Goal: Task Accomplishment & Management: Manage account settings

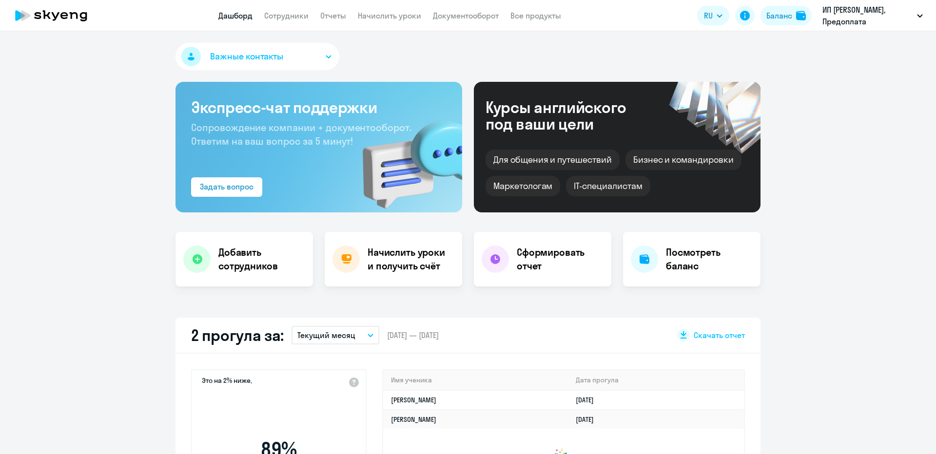
select select "30"
click at [762, 21] on button "Баланс" at bounding box center [786, 16] width 51 height 20
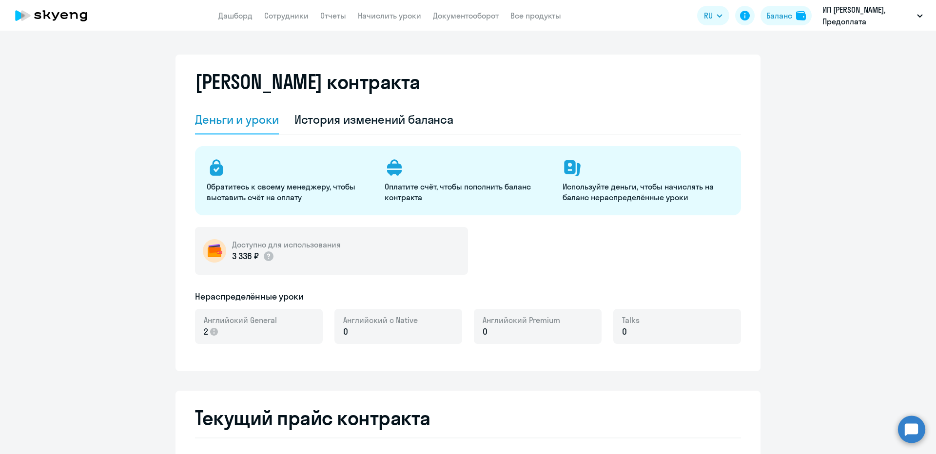
select select "english_adult_not_native_speaker"
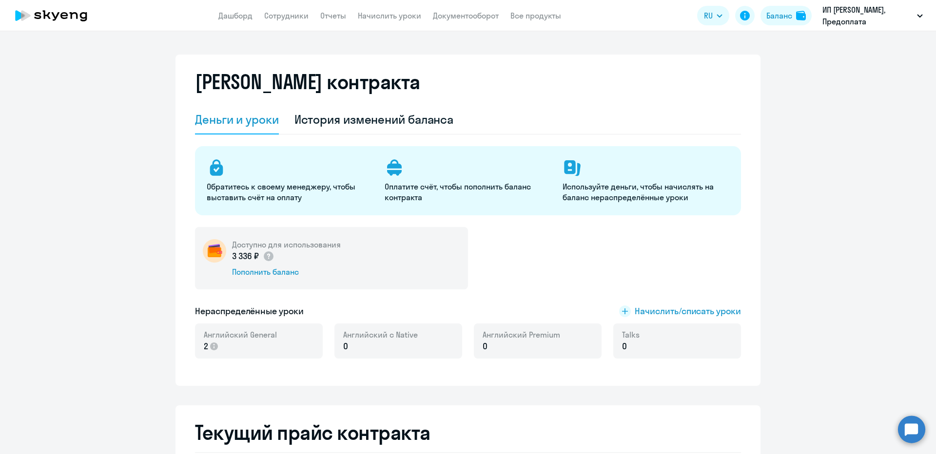
click at [719, 320] on div "Доступно для использования 3 336 ₽ Пополнить баланс Нераспределённые уроки Начи…" at bounding box center [468, 298] width 546 height 143
click at [711, 318] on div "Доступно для использования 3 336 ₽ Пополнить баланс Нераспределённые уроки Начи…" at bounding box center [468, 298] width 546 height 143
click at [707, 314] on span "Начислить/списать уроки" at bounding box center [688, 311] width 106 height 13
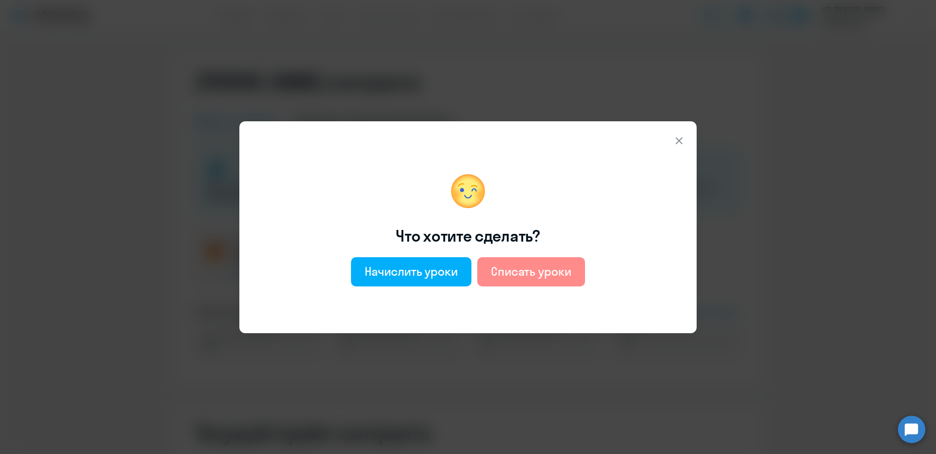
click at [559, 262] on button "Списать уроки" at bounding box center [531, 271] width 108 height 29
select select "english_adult_not_native_speaker"
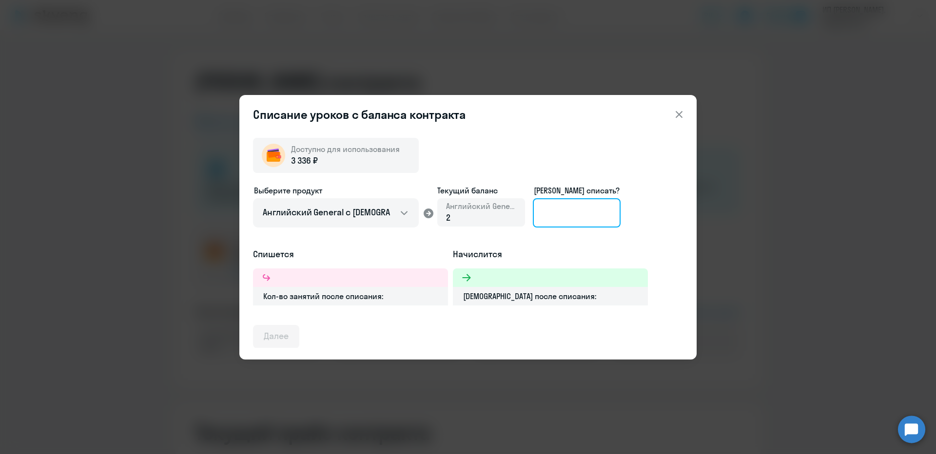
click at [568, 215] on input at bounding box center [577, 212] width 88 height 29
type input "2"
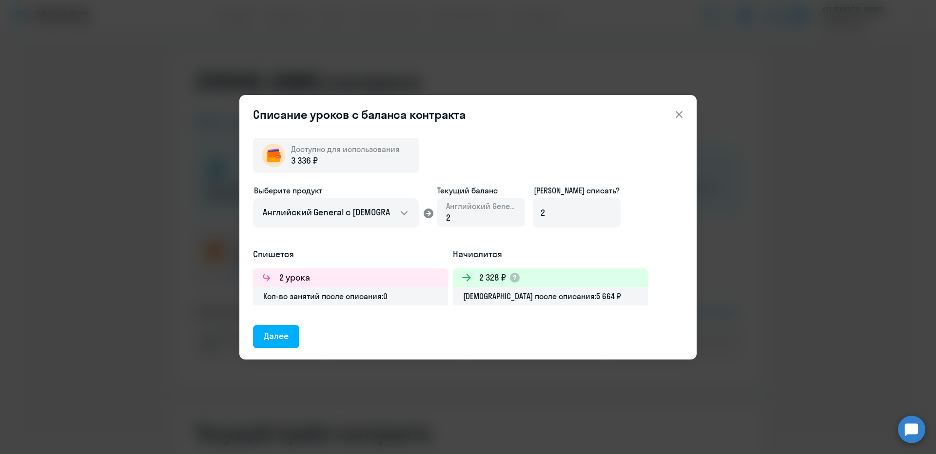
click at [253, 354] on div "Доступно для использования 3 336 ₽ Выберите продукт Английский General с русско…" at bounding box center [467, 245] width 457 height 230
click at [255, 343] on button "Далее" at bounding box center [276, 336] width 46 height 23
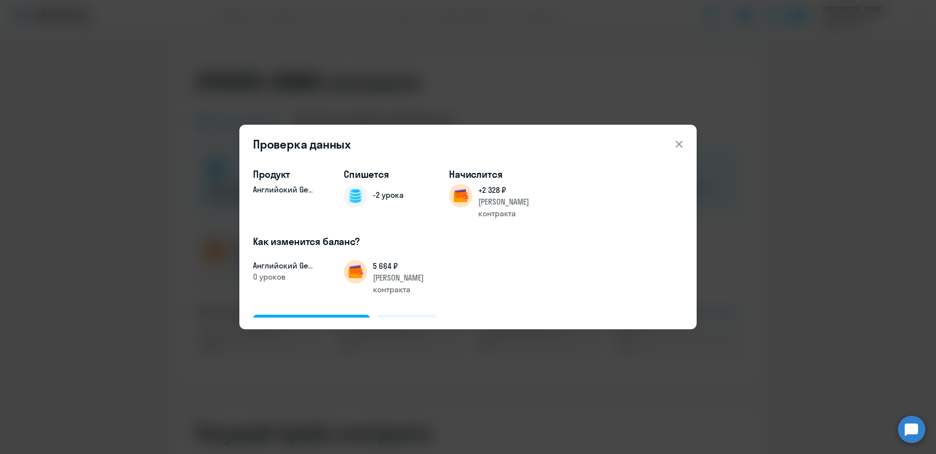
click at [304, 315] on div "Продукт Английский General Спишется -2 урока Начислится +2 328 ₽ Баланс контрак…" at bounding box center [468, 238] width 430 height 157
click at [304, 315] on button "Подтвердить и списать" at bounding box center [311, 326] width 117 height 23
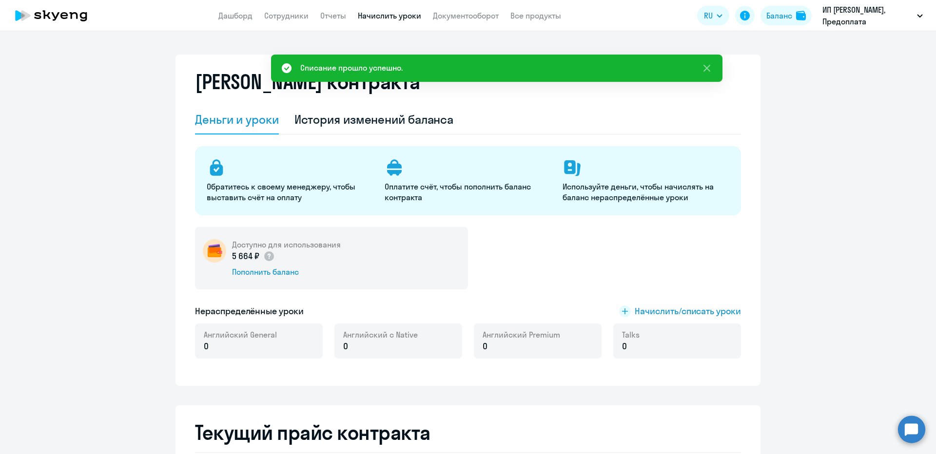
click at [371, 14] on link "Начислить уроки" at bounding box center [389, 16] width 63 height 10
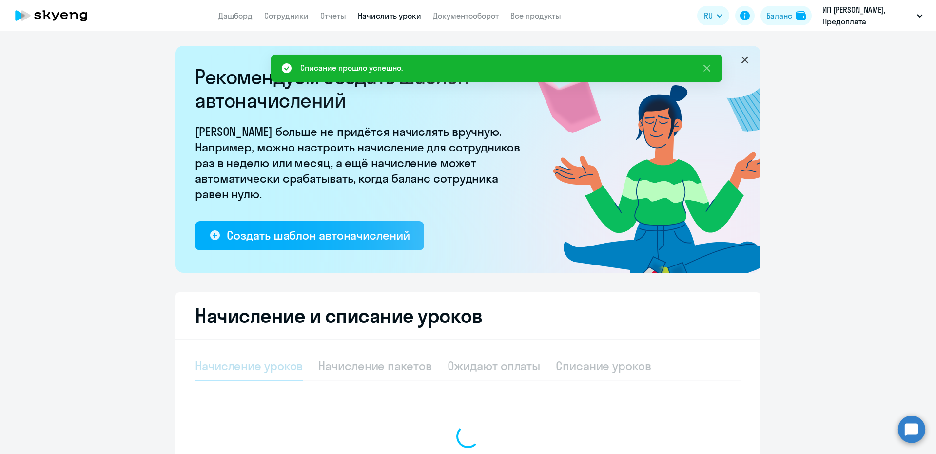
select select "10"
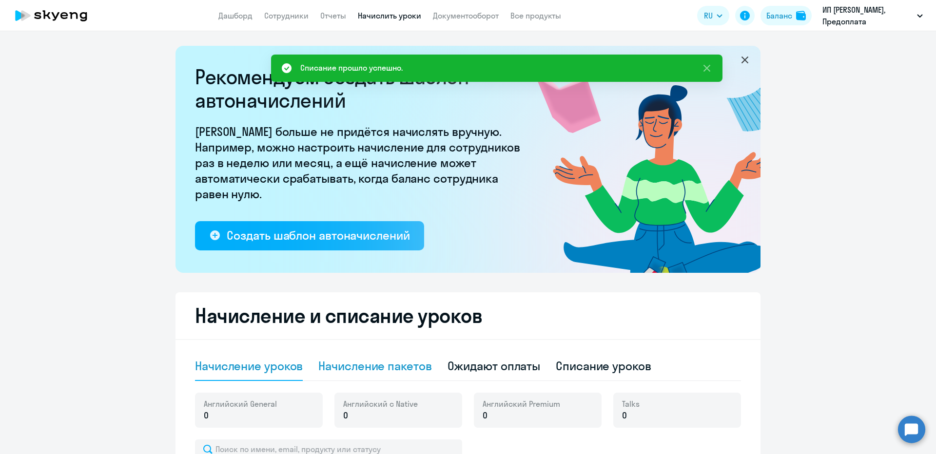
click at [385, 360] on div "Начисление пакетов" at bounding box center [374, 366] width 113 height 16
select select "10"
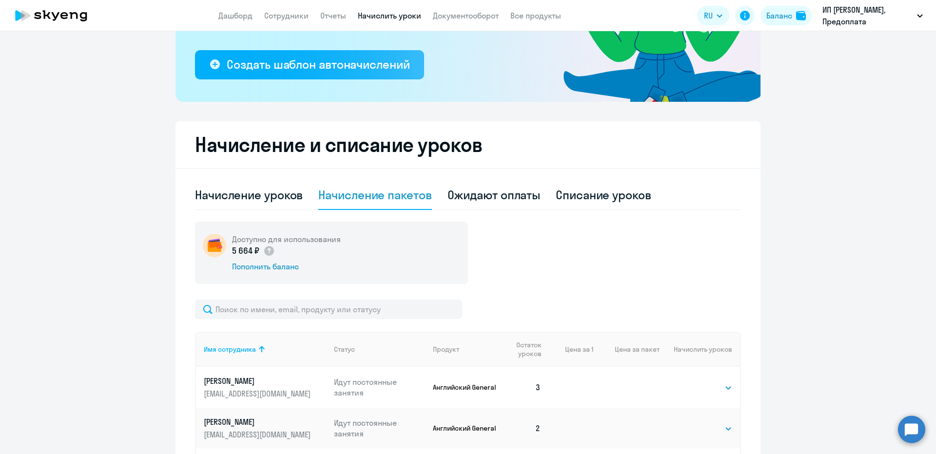
scroll to position [293, 0]
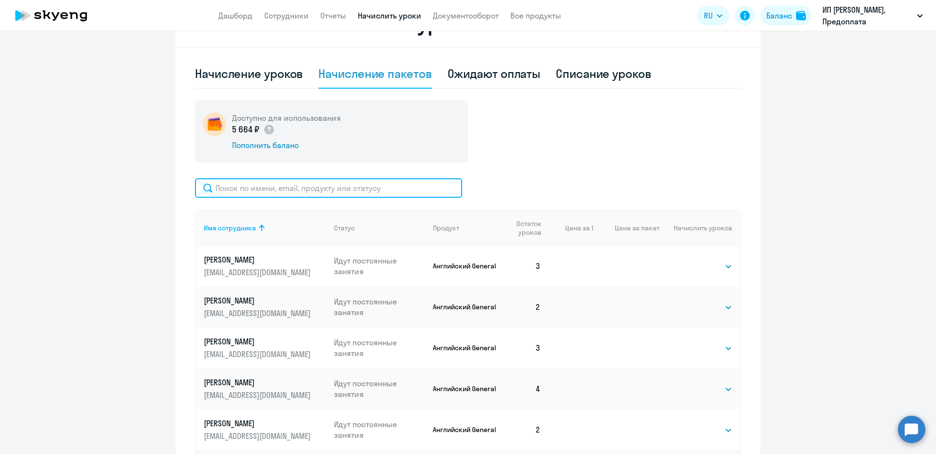
click at [387, 179] on input "text" at bounding box center [328, 188] width 267 height 20
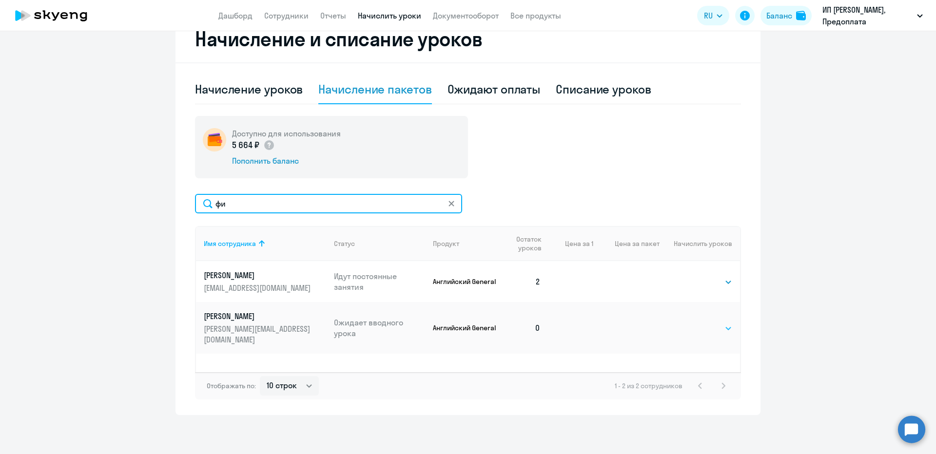
type input "фи"
click at [726, 323] on select "Выбрать 4 8 16 32 64 96 128" at bounding box center [712, 329] width 40 height 12
select select "4"
click at [692, 323] on select "Выбрать 4 8 16 32 64 96 128" at bounding box center [712, 329] width 40 height 12
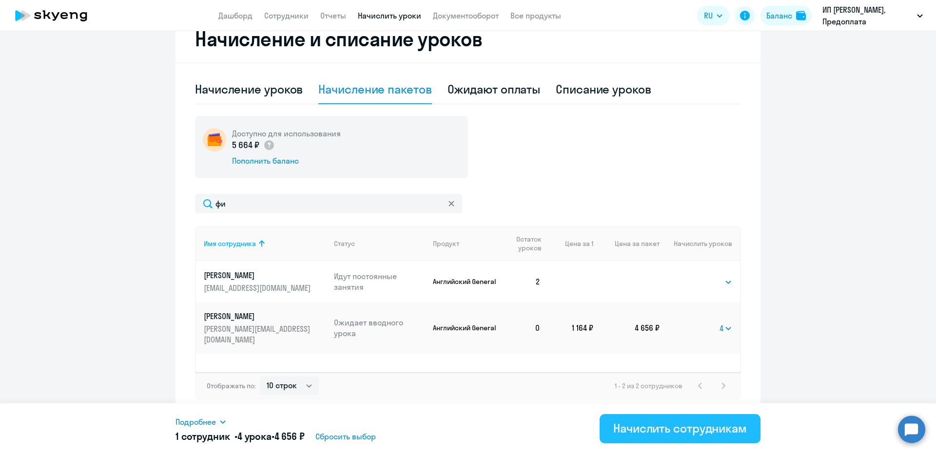
click at [642, 432] on div "Начислить сотрудникам" at bounding box center [680, 429] width 134 height 16
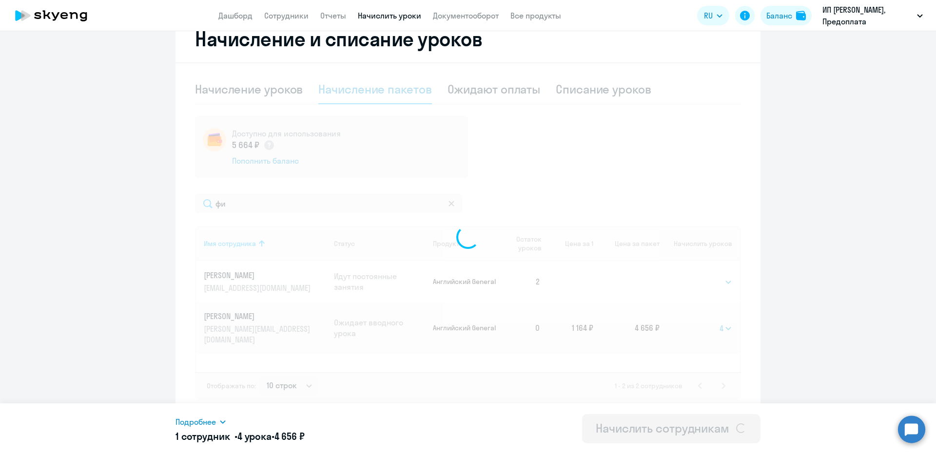
select select
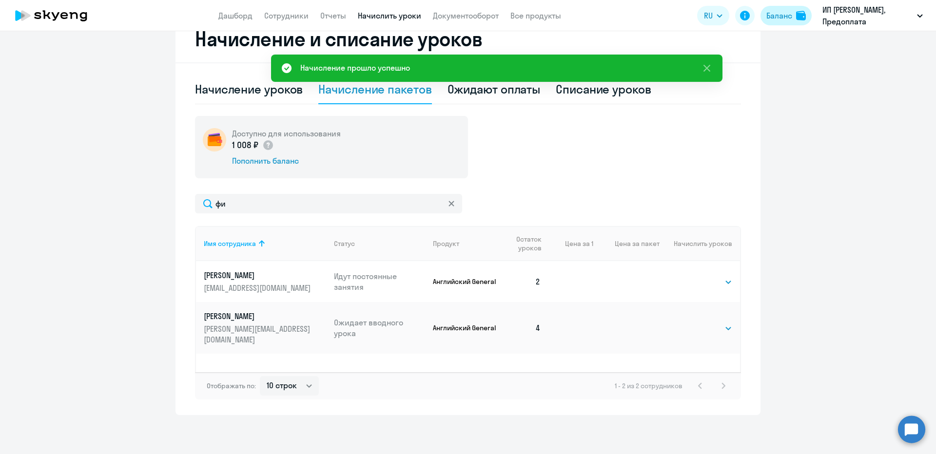
click at [777, 23] on button "Баланс" at bounding box center [786, 16] width 51 height 20
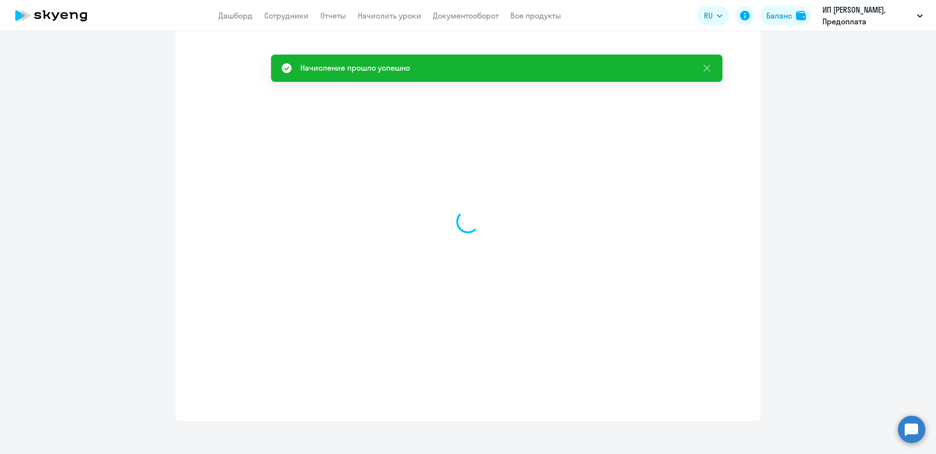
select select "english_adult_not_native_speaker"
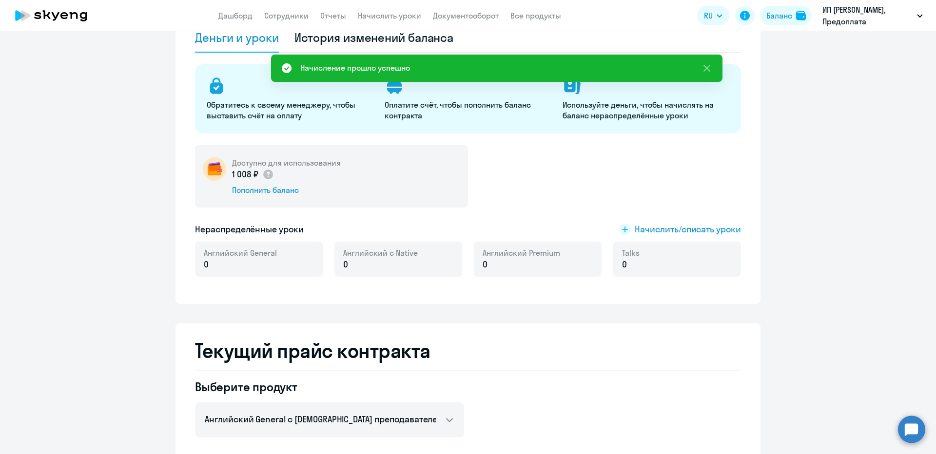
scroll to position [33, 0]
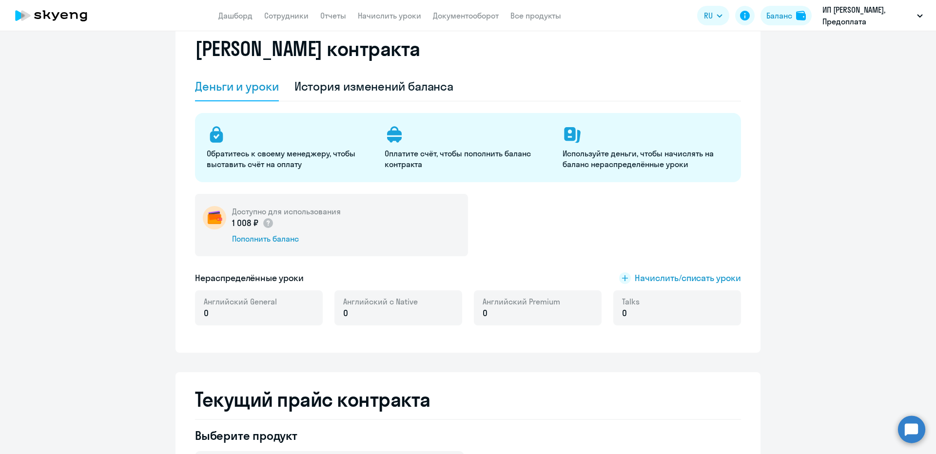
click at [237, 224] on p "1 008 ₽" at bounding box center [253, 223] width 42 height 13
